Goal: Find contact information: Find contact information

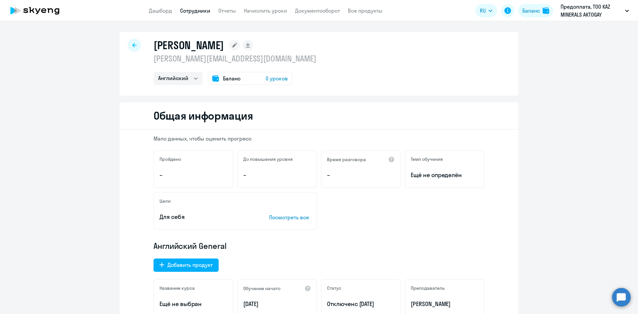
select select "english"
drag, startPoint x: 151, startPoint y: 45, endPoint x: 281, endPoint y: 48, distance: 129.6
click at [281, 48] on div "[PERSON_NAME]" at bounding box center [234, 45] width 163 height 13
copy h1 "[PERSON_NAME]"
click at [233, 54] on p "[PERSON_NAME][EMAIL_ADDRESS][DOMAIN_NAME]" at bounding box center [234, 58] width 163 height 11
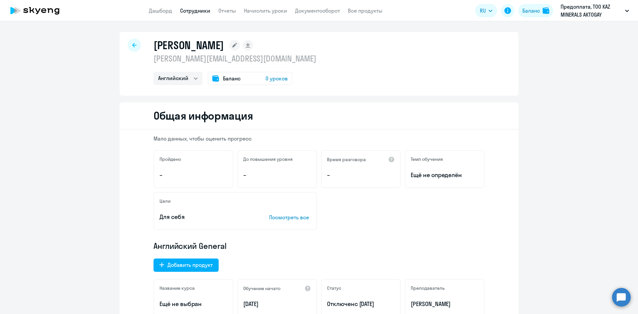
drag, startPoint x: 204, startPoint y: 43, endPoint x: 278, endPoint y: 40, distance: 74.8
click at [224, 40] on h1 "[PERSON_NAME]" at bounding box center [188, 45] width 70 height 13
copy h1 "[PERSON_NAME]"
click at [175, 48] on h1 "[PERSON_NAME]" at bounding box center [188, 45] width 70 height 13
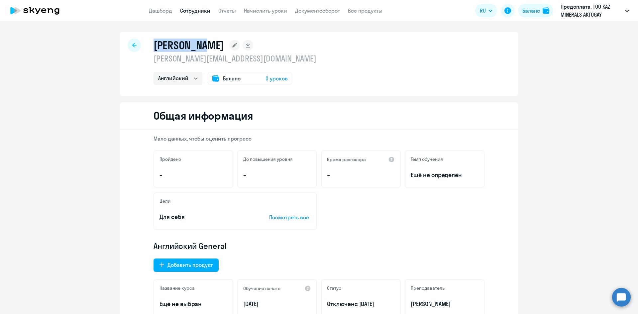
copy h1 "[PERSON_NAME]"
click at [211, 59] on p "[PERSON_NAME][EMAIL_ADDRESS][DOMAIN_NAME]" at bounding box center [234, 58] width 163 height 11
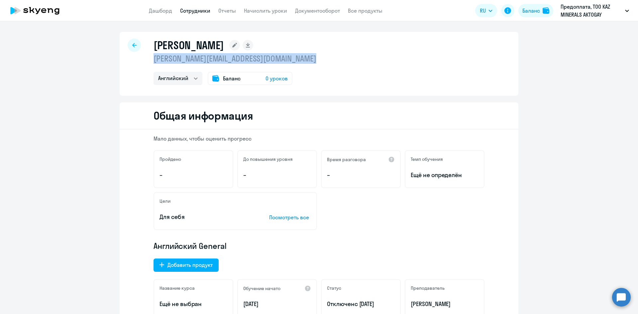
click at [211, 59] on p "[PERSON_NAME][EMAIL_ADDRESS][DOMAIN_NAME]" at bounding box center [234, 58] width 163 height 11
copy p "[PERSON_NAME][EMAIL_ADDRESS][DOMAIN_NAME]"
